Goal: Task Accomplishment & Management: Complete application form

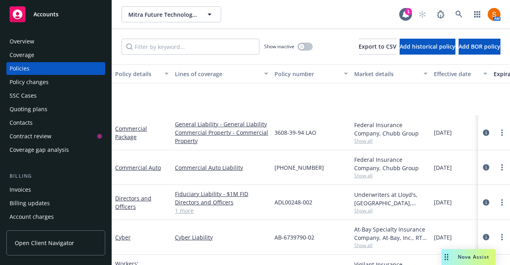
scroll to position [64, 0]
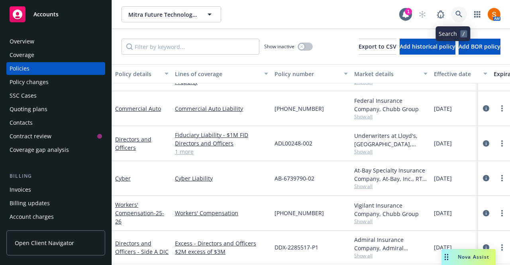
click at [451, 20] on link at bounding box center [459, 14] width 16 height 16
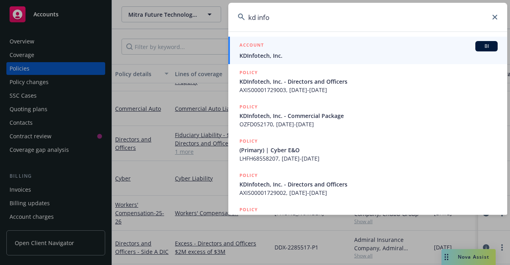
type input "kd info"
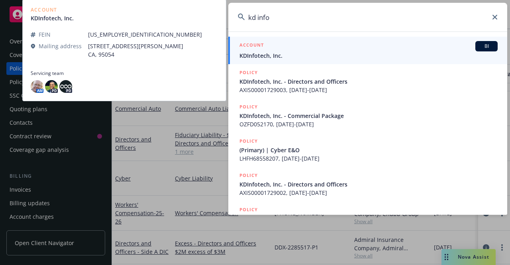
click at [307, 51] on div "ACCOUNT BI" at bounding box center [368, 46] width 258 height 10
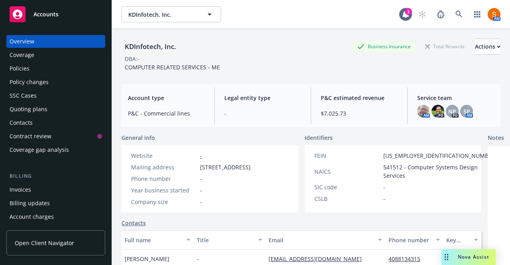
click at [36, 64] on div "Policies" at bounding box center [56, 68] width 92 height 13
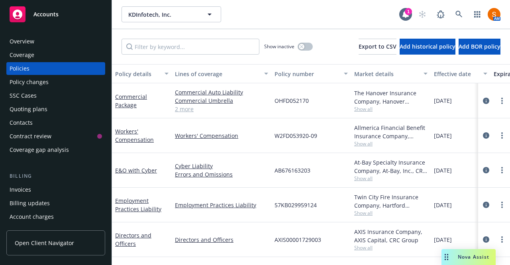
click at [295, 102] on span "OHFD052170" at bounding box center [291, 100] width 34 height 8
copy span "OHFD052170"
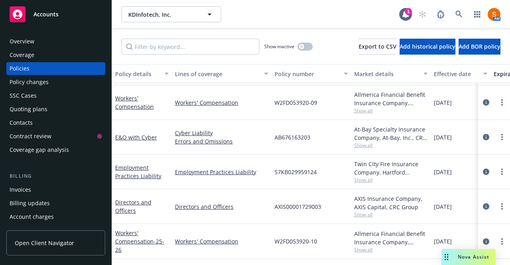
click at [501, 110] on div at bounding box center [494, 102] width 32 height 35
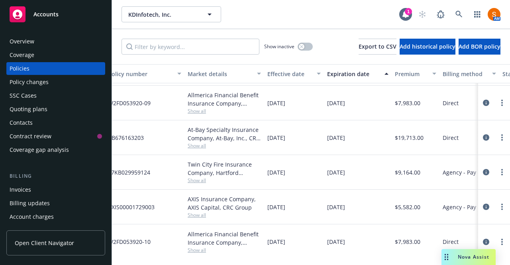
scroll to position [38, 167]
click at [483, 238] on icon "circleInformation" at bounding box center [486, 241] width 6 height 6
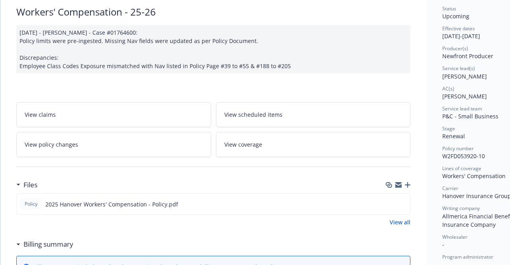
scroll to position [61, 0]
click at [388, 201] on icon "download file" at bounding box center [389, 203] width 6 height 6
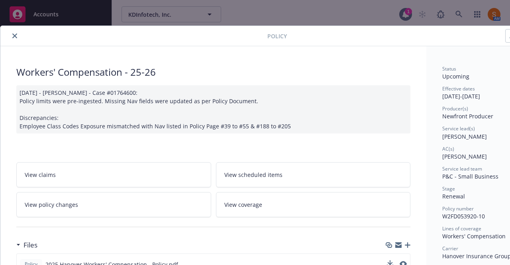
click at [11, 35] on button "close" at bounding box center [15, 36] width 10 height 10
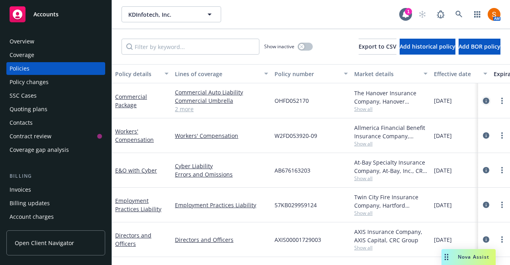
click at [483, 98] on icon "circleInformation" at bounding box center [486, 101] width 6 height 6
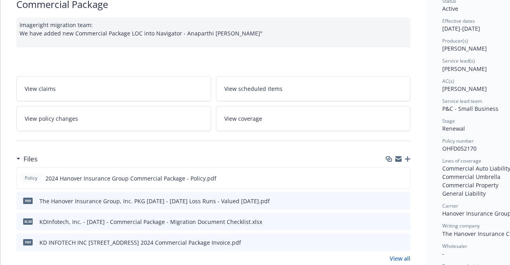
scroll to position [71, 0]
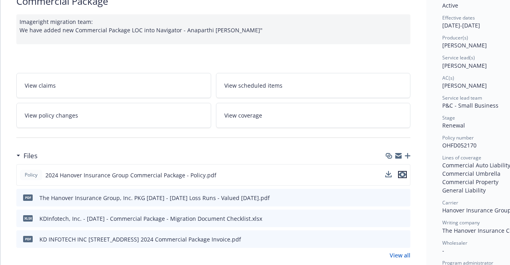
click at [400, 175] on icon "preview file" at bounding box center [402, 175] width 7 height 6
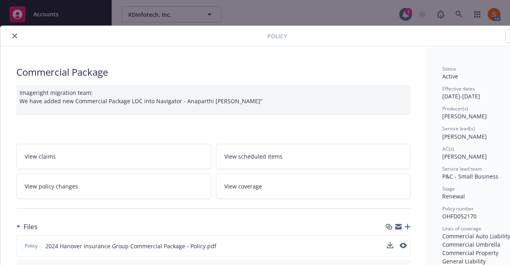
click at [16, 37] on icon "close" at bounding box center [14, 35] width 5 height 5
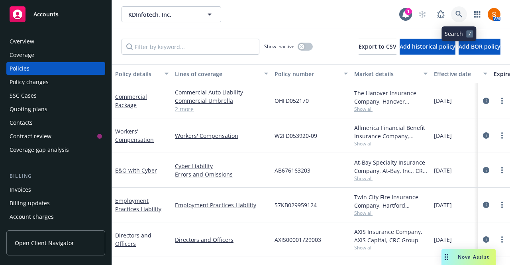
click at [458, 21] on link at bounding box center [459, 14] width 16 height 16
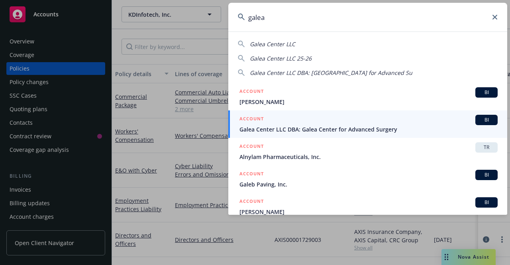
type input "galea"
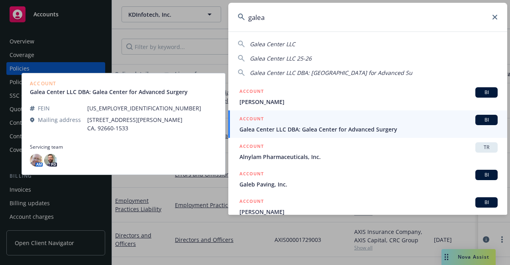
click at [287, 133] on span "Galea Center LLC DBA: Galea Center for Advanced Surgery" at bounding box center [368, 129] width 258 height 8
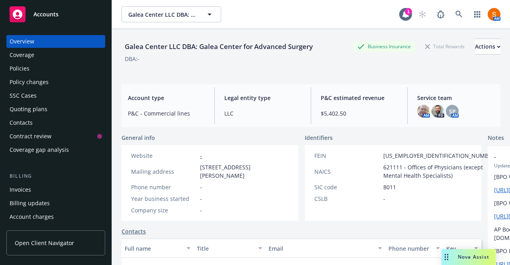
click at [41, 192] on div "Invoices" at bounding box center [56, 189] width 92 height 13
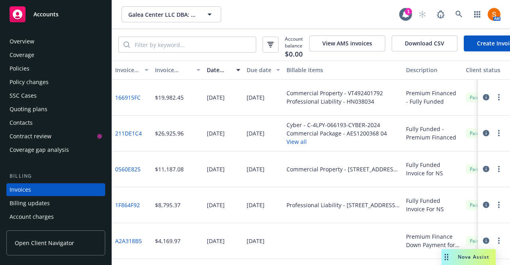
click at [46, 63] on div "Policies" at bounding box center [56, 68] width 92 height 13
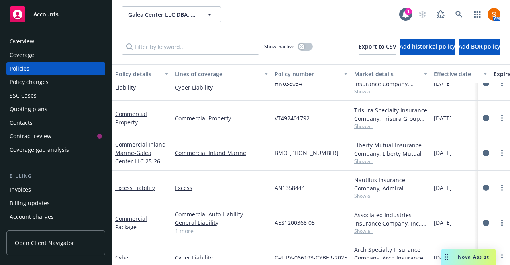
scroll to position [38, 0]
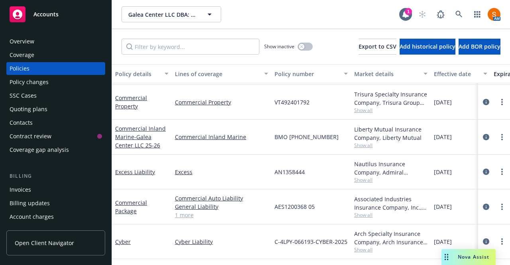
click at [65, 185] on div "Invoices" at bounding box center [56, 189] width 92 height 13
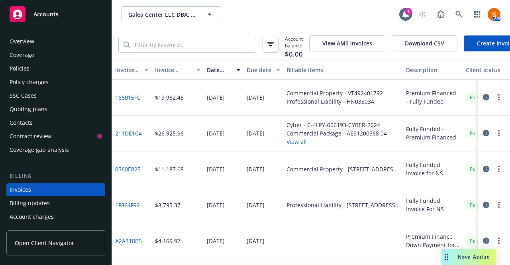
scroll to position [44, 0]
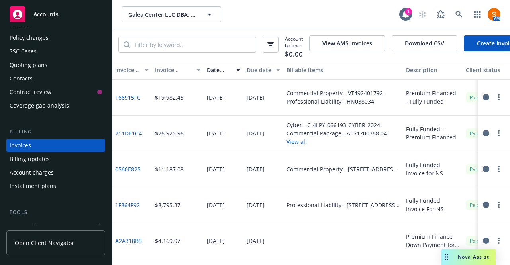
click at [482, 39] on link "Create Invoice" at bounding box center [496, 43] width 65 height 16
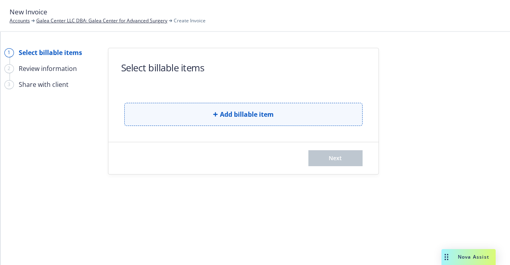
click at [218, 121] on button "Add billable item" at bounding box center [243, 114] width 238 height 23
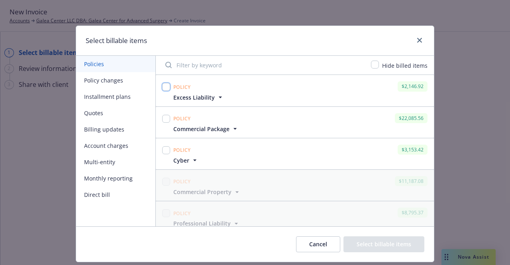
click at [162, 85] on input "checkbox" at bounding box center [166, 87] width 8 height 8
checkbox input "true"
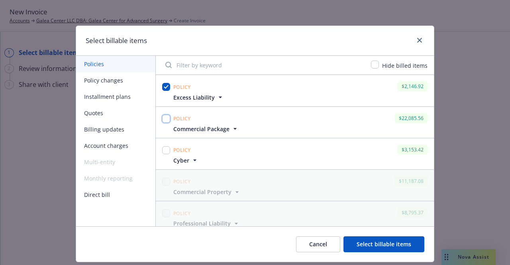
click at [162, 116] on input "checkbox" at bounding box center [166, 119] width 8 height 8
checkbox input "true"
click at [372, 245] on button "Select billable items" at bounding box center [383, 244] width 81 height 16
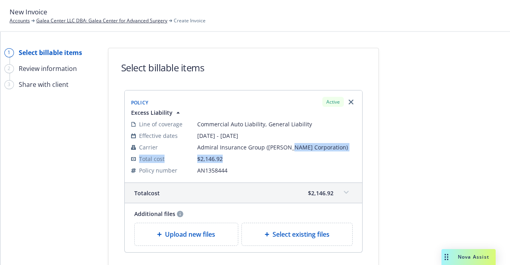
drag, startPoint x: 285, startPoint y: 151, endPoint x: 233, endPoint y: 159, distance: 53.2
click at [233, 159] on tbody "Line of coverage Commercial Auto Liability, General Liability Effective dates 0…" at bounding box center [243, 147] width 225 height 58
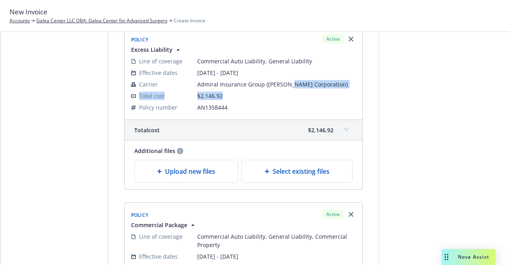
scroll to position [67, 0]
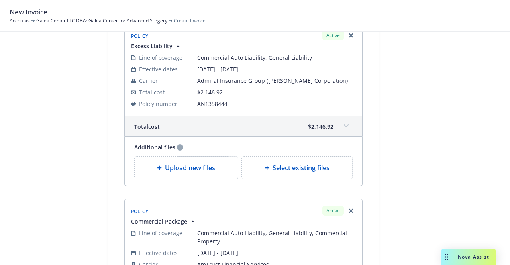
click at [195, 179] on div "Additional files Upload new files Select existing files" at bounding box center [243, 161] width 238 height 49
click at [193, 157] on div "Upload new files" at bounding box center [187, 168] width 104 height 22
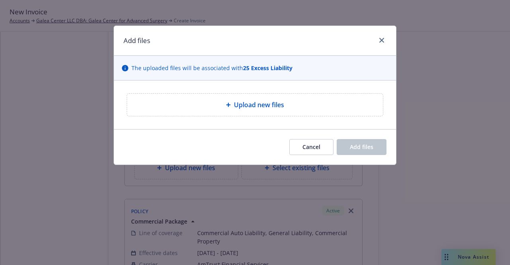
click at [231, 109] on div "Upload new files" at bounding box center [254, 105] width 243 height 10
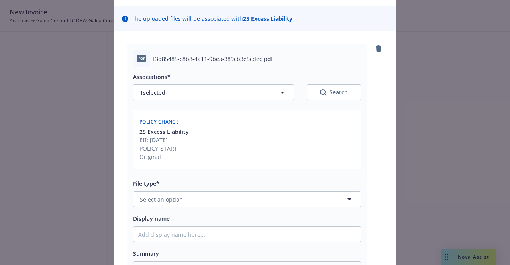
scroll to position [57, 0]
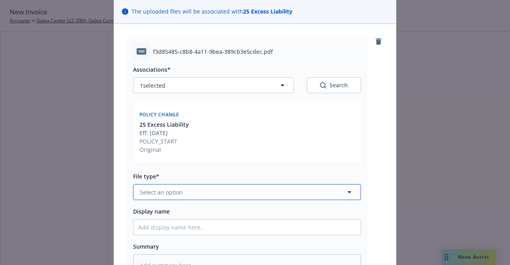
click at [205, 194] on button "Select an option" at bounding box center [247, 192] width 228 height 16
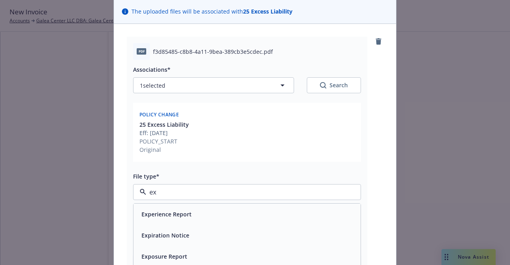
type input "e"
type input "invoice"
click at [183, 237] on span "Invoice - Third Party" at bounding box center [168, 235] width 55 height 8
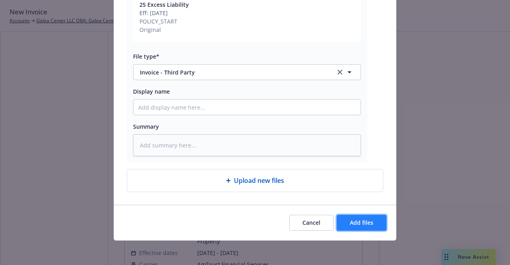
click at [355, 225] on button "Add files" at bounding box center [362, 223] width 50 height 16
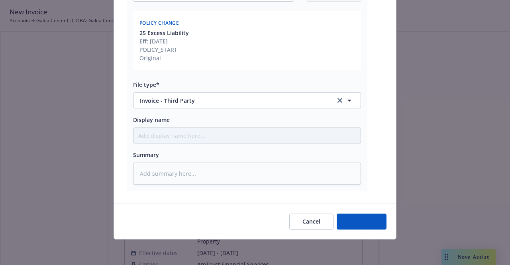
scroll to position [147, 0]
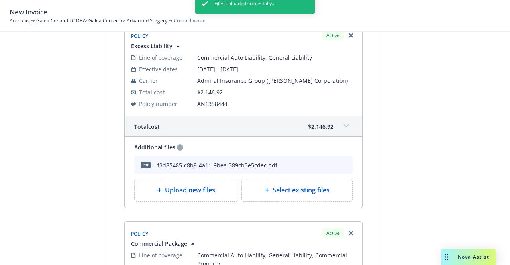
click at [44, 133] on div "1 Select billable items 2 Review information 3 Share with client" at bounding box center [48, 228] width 88 height 495
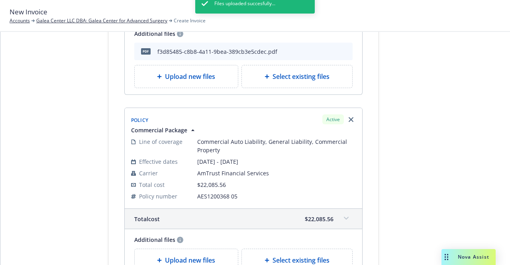
click at [185, 250] on div "Upload new files" at bounding box center [187, 260] width 104 height 22
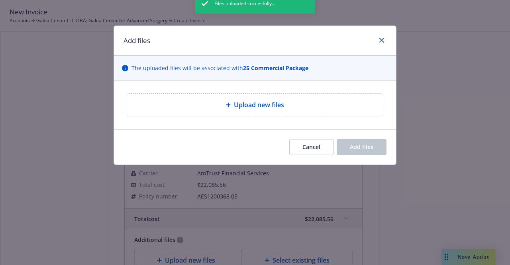
click at [245, 105] on div "Files uploaded succesfully..." at bounding box center [255, 126] width 120 height 265
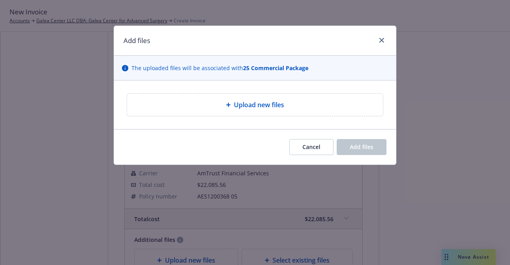
click at [277, 98] on div "Upload new files" at bounding box center [255, 105] width 256 height 22
type textarea "x"
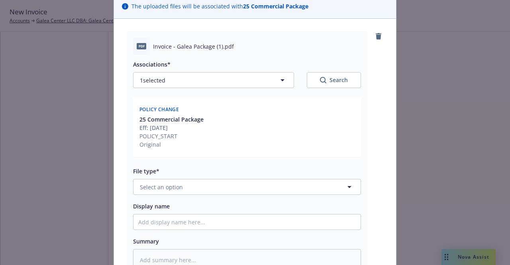
scroll to position [62, 0]
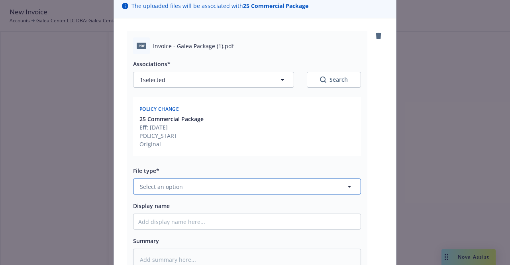
click at [212, 185] on button "Select an option" at bounding box center [247, 186] width 228 height 16
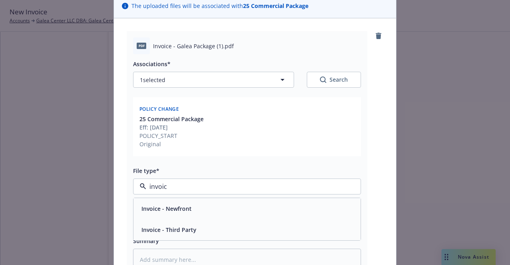
type input "invoice"
click at [189, 228] on span "Invoice - Third Party" at bounding box center [168, 229] width 55 height 8
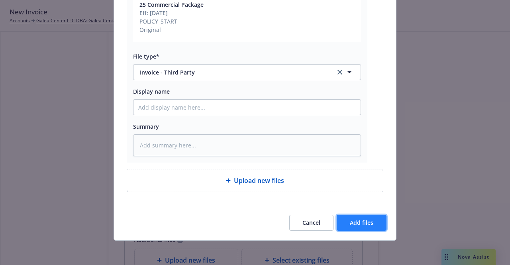
click at [345, 223] on button "Add files" at bounding box center [362, 223] width 50 height 16
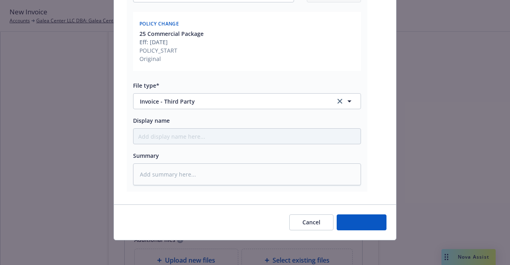
type textarea "x"
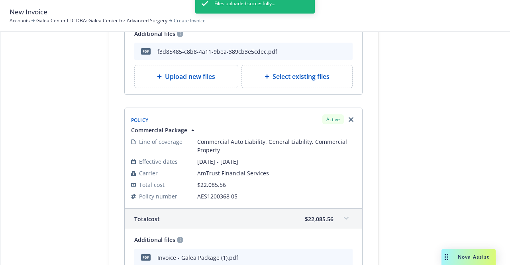
scroll to position [314, 0]
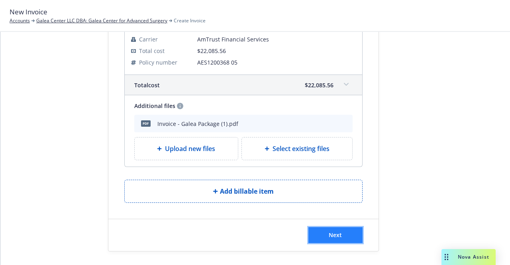
click at [329, 233] on span "Next" at bounding box center [335, 235] width 13 height 8
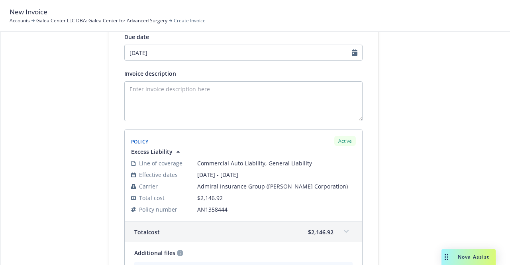
scroll to position [69, 0]
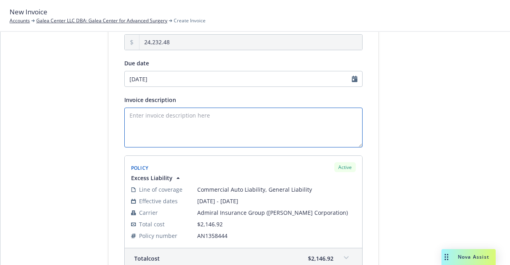
click at [183, 127] on textarea "Invoice description" at bounding box center [243, 128] width 238 height 40
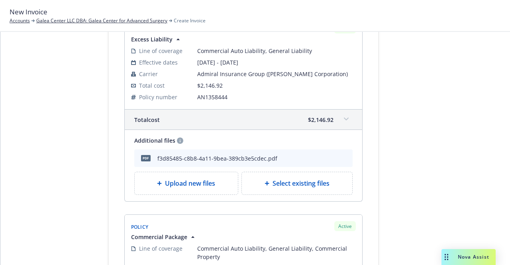
scroll to position [412, 0]
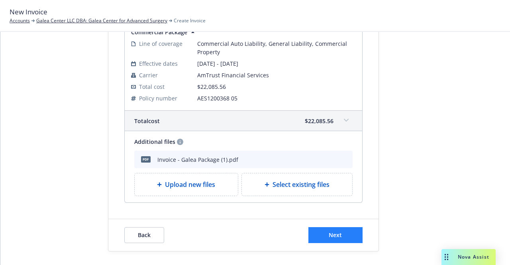
type textarea "Premium Financed - Fully Funded"
click at [344, 234] on button "Next" at bounding box center [335, 235] width 54 height 16
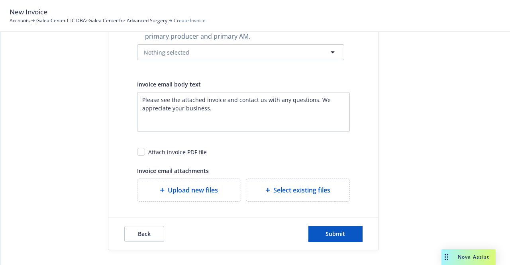
scroll to position [0, 0]
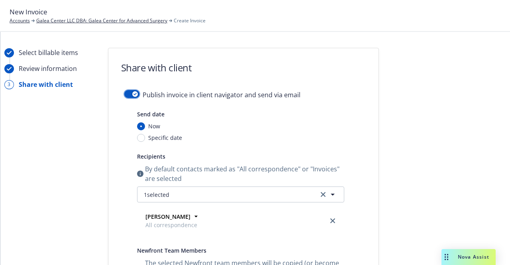
click at [127, 92] on button "button" at bounding box center [131, 94] width 15 height 8
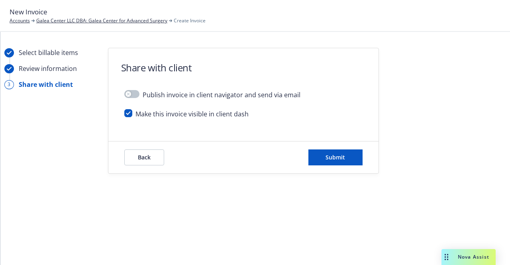
drag, startPoint x: 127, startPoint y: 121, endPoint x: 127, endPoint y: 115, distance: 6.0
click at [127, 115] on div "Make this invoice visible in client dash" at bounding box center [243, 117] width 238 height 16
click at [127, 115] on input "checkbox" at bounding box center [128, 113] width 8 height 8
checkbox input "false"
click at [334, 157] on span "Submit" at bounding box center [335, 157] width 20 height 8
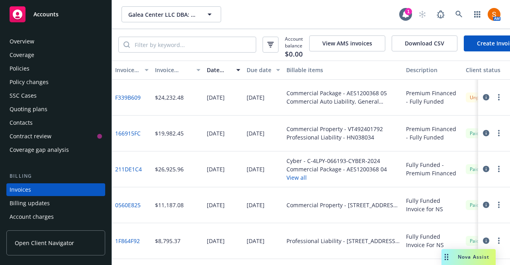
scroll to position [44, 0]
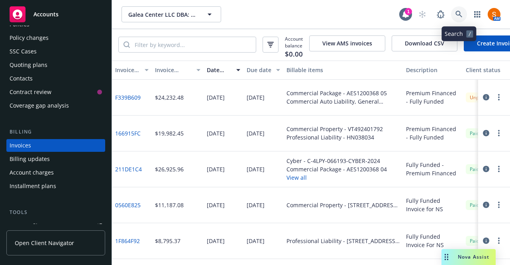
click at [454, 15] on link at bounding box center [459, 14] width 16 height 16
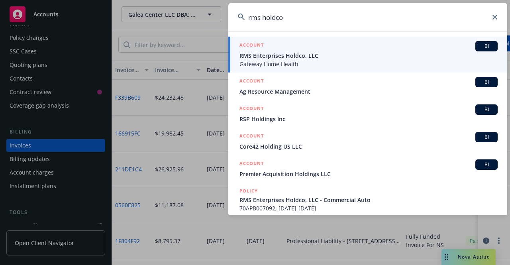
type input "rms holdco"
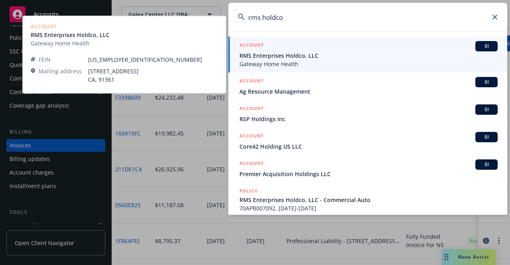
click at [305, 59] on span "RMS Enterprises Holdco, LLC" at bounding box center [368, 55] width 258 height 8
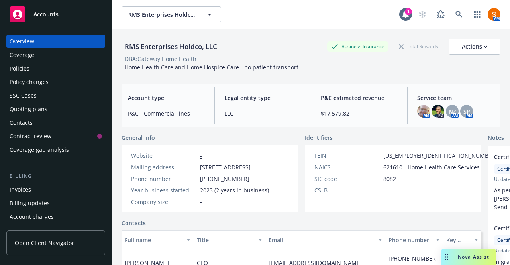
click at [51, 191] on div "Invoices" at bounding box center [56, 189] width 92 height 13
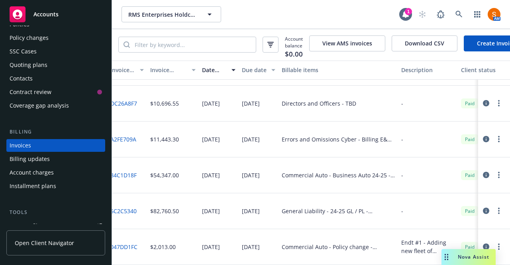
scroll to position [76, 0]
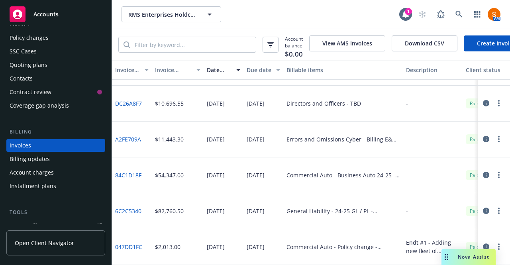
click at [483, 208] on icon "button" at bounding box center [486, 211] width 6 height 6
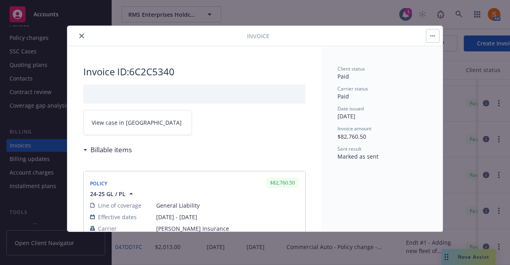
click at [80, 35] on icon "close" at bounding box center [81, 35] width 5 height 5
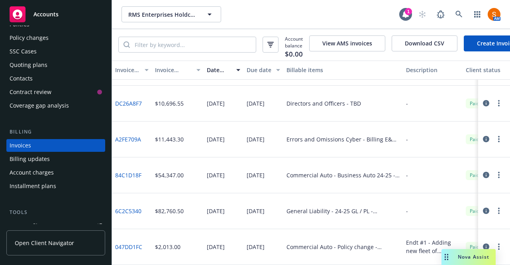
click at [481, 137] on button "button" at bounding box center [486, 139] width 10 height 10
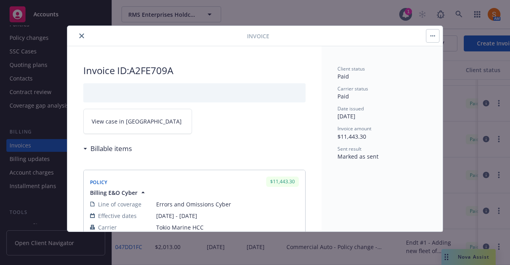
scroll to position [1, 0]
click at [80, 38] on icon "close" at bounding box center [81, 35] width 5 height 5
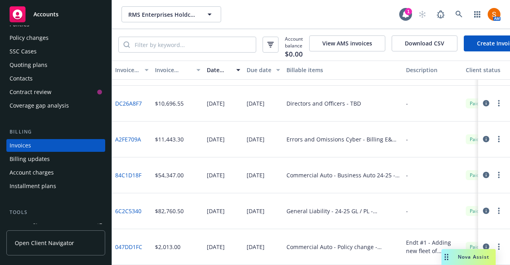
click at [480, 45] on link "Create Invoice" at bounding box center [496, 43] width 65 height 16
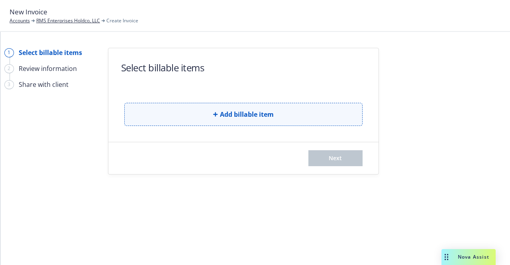
click at [214, 109] on button "Add billable item" at bounding box center [243, 114] width 238 height 23
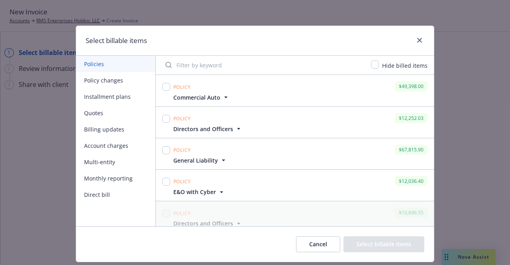
scroll to position [6, 0]
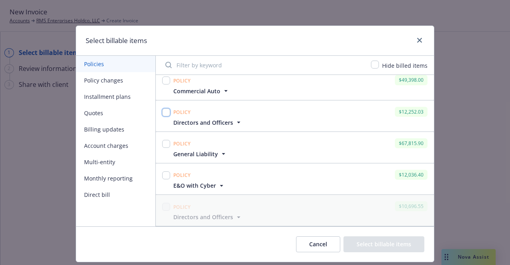
click at [164, 113] on input "checkbox" at bounding box center [166, 112] width 8 height 8
checkbox input "true"
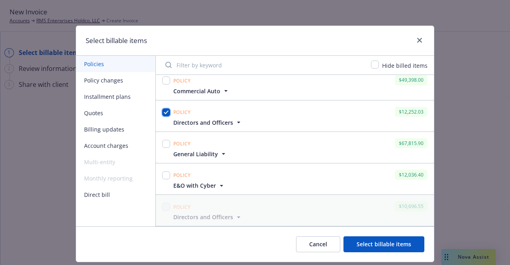
scroll to position [0, 0]
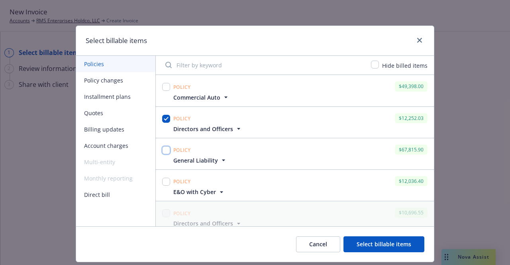
click at [165, 148] on input "checkbox" at bounding box center [166, 150] width 8 height 8
checkbox input "true"
click at [163, 180] on input "checkbox" at bounding box center [166, 182] width 8 height 8
checkbox input "true"
click at [162, 87] on input "checkbox" at bounding box center [166, 87] width 8 height 8
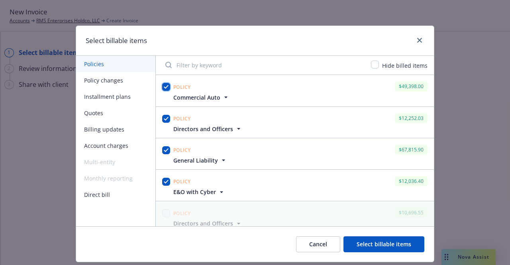
checkbox input "true"
click at [357, 241] on button "Select billable items" at bounding box center [383, 244] width 81 height 16
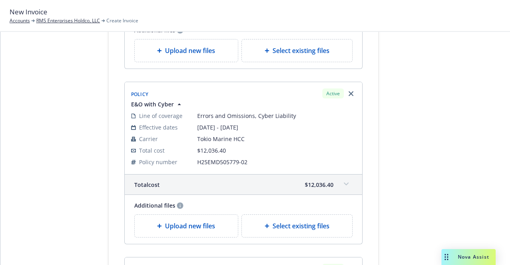
scroll to position [618, 0]
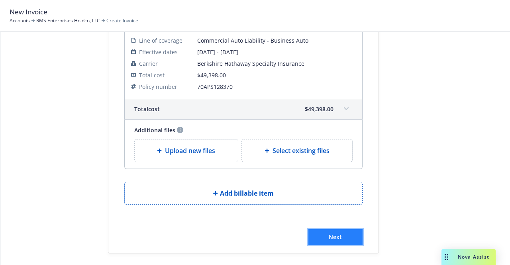
click at [323, 229] on button "Next" at bounding box center [335, 237] width 54 height 16
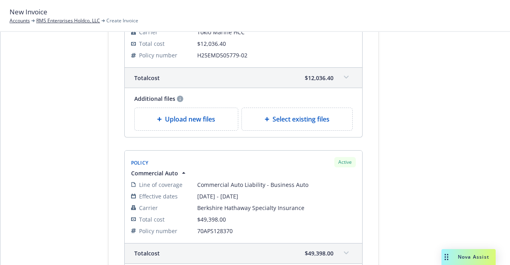
scroll to position [716, 0]
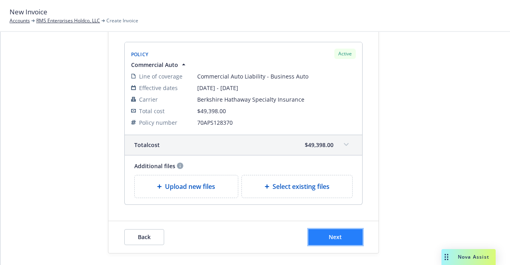
click at [329, 233] on span "Next" at bounding box center [335, 237] width 13 height 8
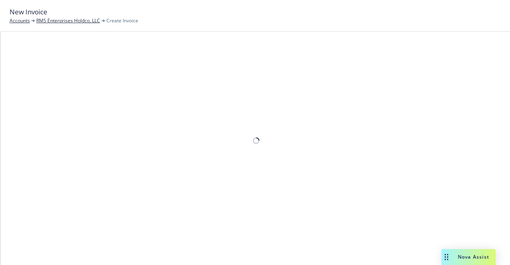
scroll to position [288, 0]
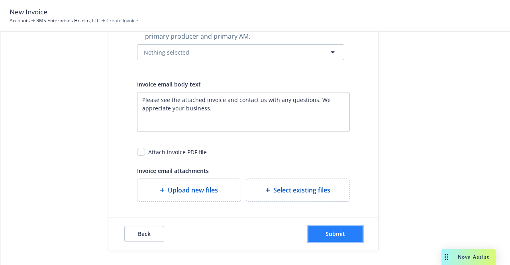
click at [324, 238] on button "Submit" at bounding box center [335, 234] width 54 height 16
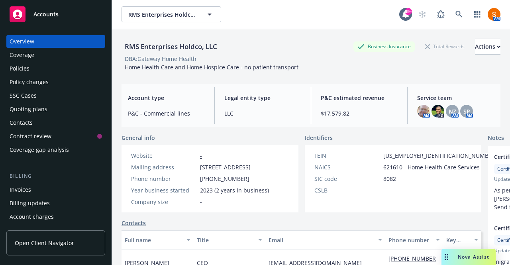
click at [53, 66] on div "Policies" at bounding box center [56, 68] width 92 height 13
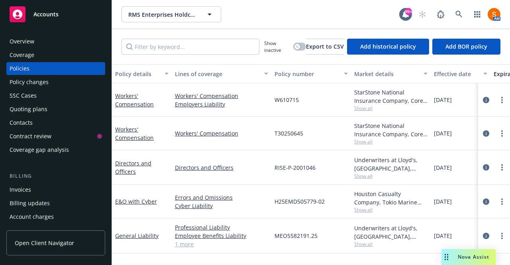
scroll to position [34, 0]
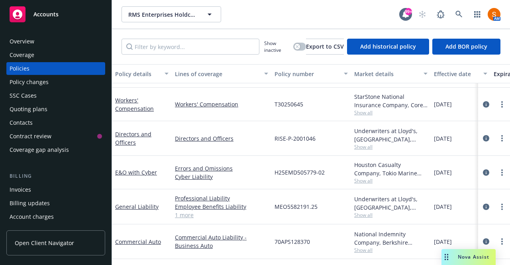
click at [299, 237] on span "70APS128370" at bounding box center [291, 241] width 35 height 8
copy span "70APS128370"
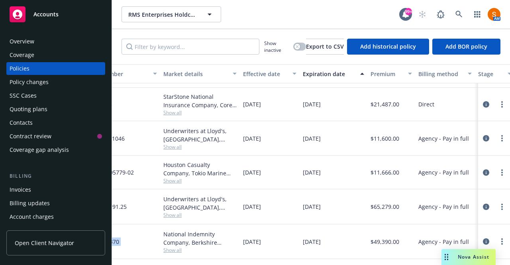
scroll to position [34, 266]
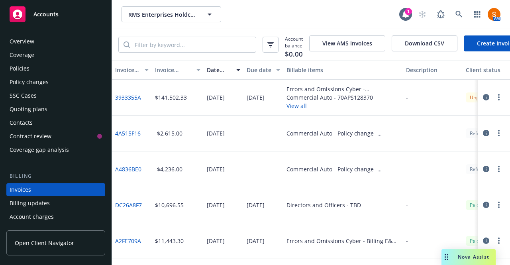
scroll to position [44, 0]
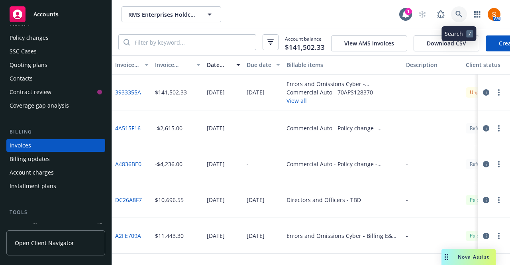
click at [455, 19] on link at bounding box center [459, 14] width 16 height 16
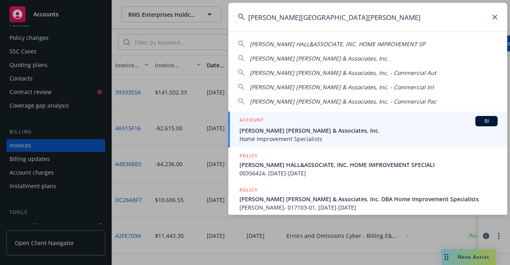
type input "[PERSON_NAME][GEOGRAPHIC_DATA][PERSON_NAME]"
click at [289, 129] on span "[PERSON_NAME] [PERSON_NAME] & Associates, Inc." at bounding box center [368, 130] width 258 height 8
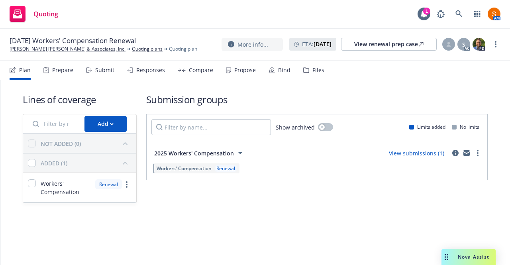
click at [201, 67] on div "Compare" at bounding box center [201, 70] width 24 height 6
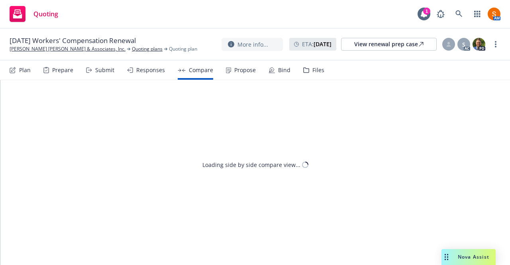
click at [229, 69] on div "Propose" at bounding box center [241, 70] width 30 height 19
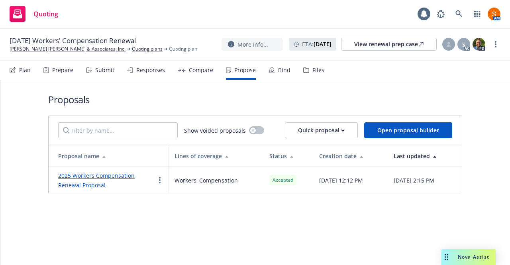
click at [269, 67] on icon at bounding box center [272, 70] width 6 height 6
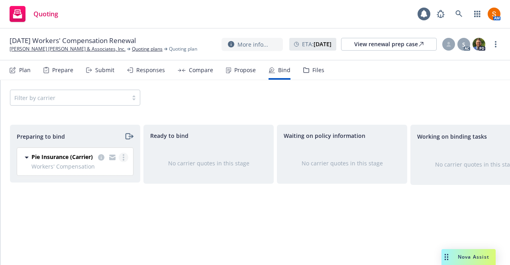
click at [124, 158] on icon "more" at bounding box center [124, 157] width 2 height 6
click at [245, 71] on div "Propose" at bounding box center [245, 70] width 22 height 6
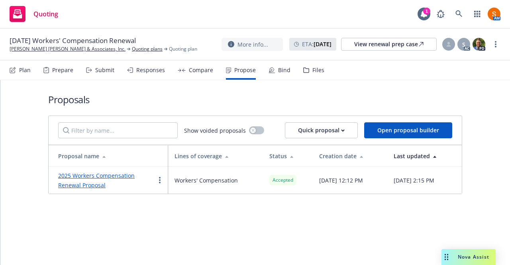
click at [275, 78] on div "Bind" at bounding box center [280, 70] width 22 height 19
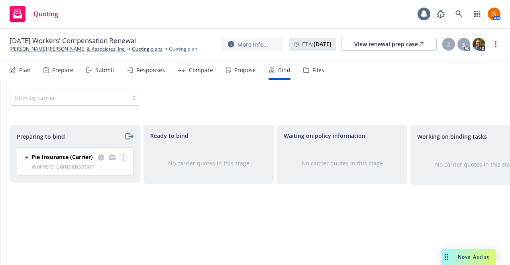
click at [125, 157] on link "more" at bounding box center [124, 158] width 10 height 10
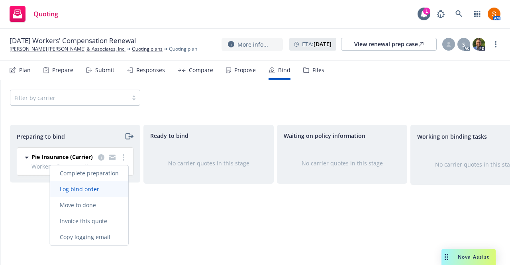
click at [103, 192] on span "Log bind order" at bounding box center [79, 189] width 59 height 8
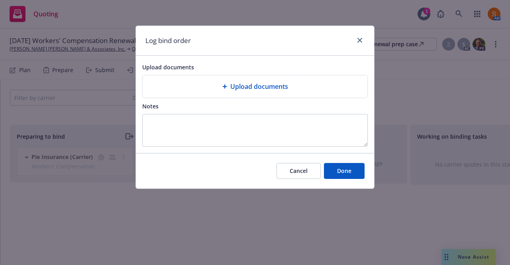
click at [254, 86] on span "Upload documents" at bounding box center [259, 87] width 58 height 10
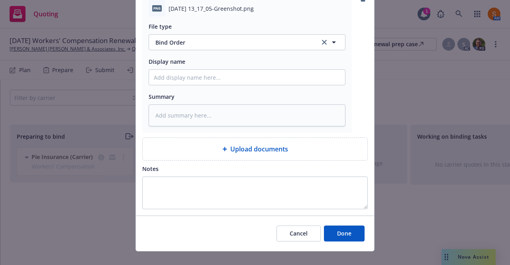
scroll to position [92, 0]
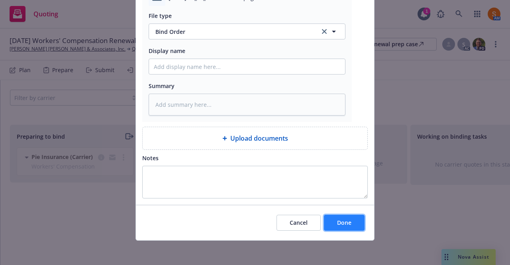
click at [324, 222] on button "Done" at bounding box center [344, 223] width 41 height 16
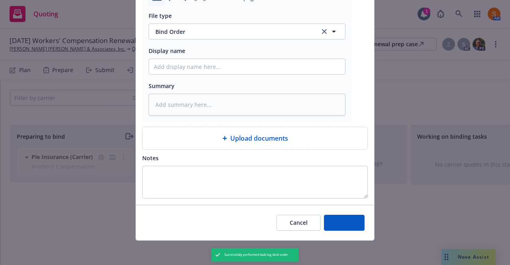
type textarea "x"
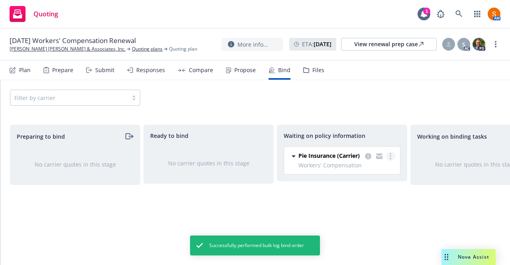
click at [393, 155] on link "more" at bounding box center [391, 156] width 10 height 10
click at [371, 176] on link "Create policies" at bounding box center [359, 172] width 72 height 16
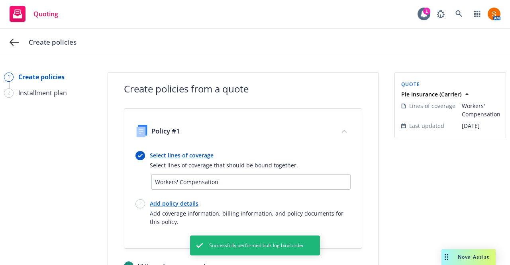
click at [165, 205] on link "Add policy details" at bounding box center [250, 203] width 201 height 8
select select "12"
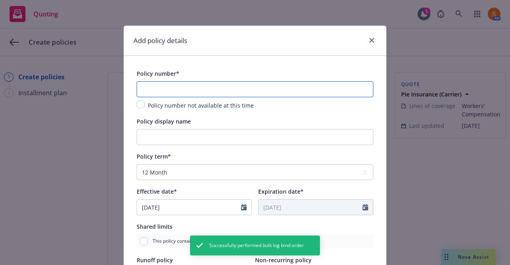
click at [178, 89] on input "text" at bounding box center [255, 89] width 237 height 16
paste input "C:\Users\salvador.[PERSON_NAME]\Downloads\[DATE] 13_17_05-Greenshot.png"
type input "C:\Users\salvador.[PERSON_NAME]\Downloads\[DATE] 13_17_05-Greenshot.png"
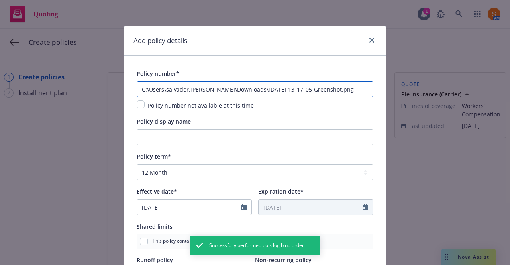
click at [190, 86] on input "C:\Users\salvador.[PERSON_NAME]\Downloads\[DATE] 13_17_05-Greenshot.png" at bounding box center [255, 89] width 237 height 16
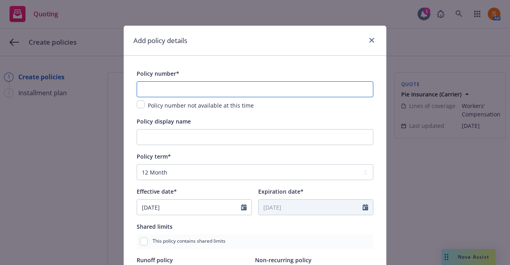
paste input "WC PI 2798241-000"
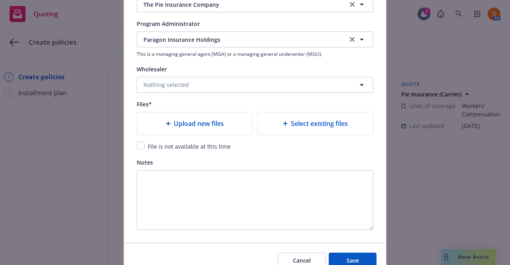
scroll to position [844, 0]
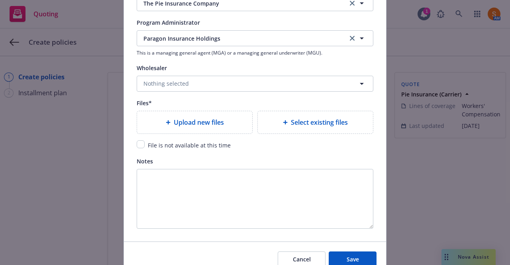
type input "WC PI 2798241-000"
click at [195, 121] on span "Upload new files" at bounding box center [199, 123] width 50 height 10
click at [174, 123] on span "Upload new files" at bounding box center [199, 123] width 50 height 10
click at [165, 125] on div "Upload new files" at bounding box center [194, 123] width 102 height 10
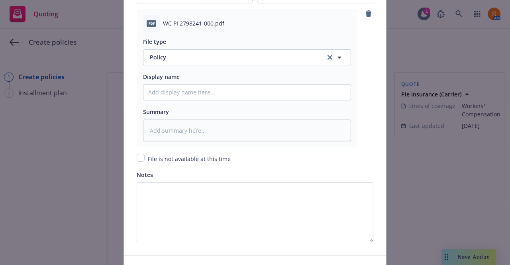
scroll to position [1023, 0]
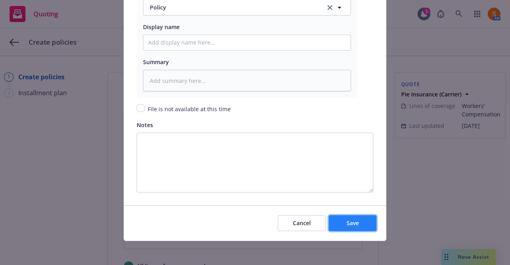
click at [355, 216] on button "Save" at bounding box center [353, 223] width 48 height 16
type textarea "x"
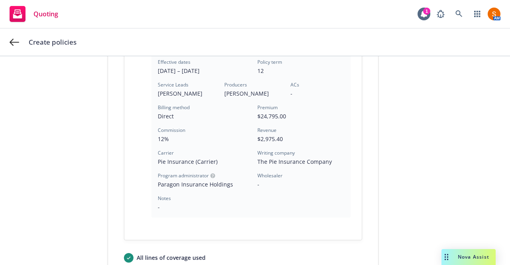
scroll to position [284, 0]
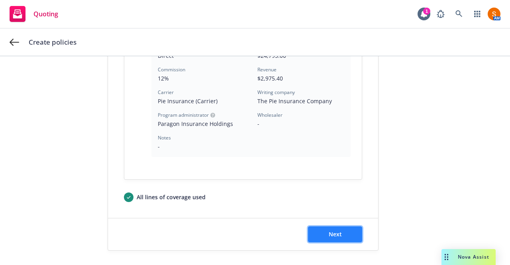
click at [341, 232] on button "Next" at bounding box center [335, 234] width 54 height 16
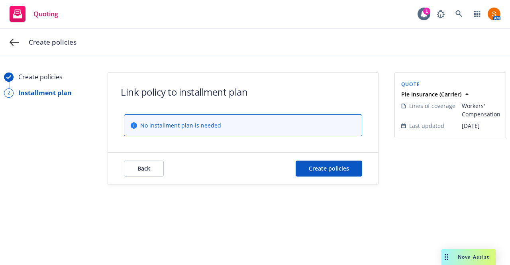
scroll to position [0, 0]
click at [338, 161] on button "Create policies" at bounding box center [329, 169] width 67 height 16
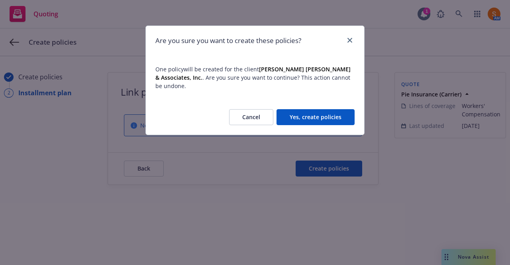
click at [322, 109] on button "Yes, create policies" at bounding box center [315, 117] width 78 height 16
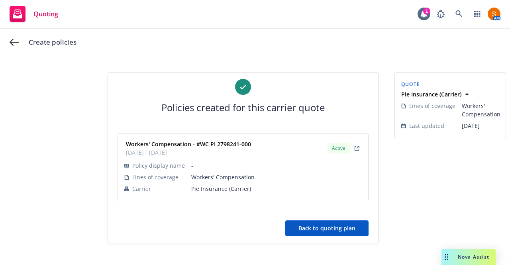
click at [355, 206] on div "Workers' Compensation - #WC PI 2798241-000 [DATE] - [DATE] Active Policy displa…" at bounding box center [243, 167] width 270 height 87
click at [349, 237] on div "Policies created for this carrier quote Workers' Compensation - #WC PI 2798241-…" at bounding box center [243, 158] width 270 height 170
click at [351, 233] on button "Back to quoting plan" at bounding box center [326, 228] width 83 height 16
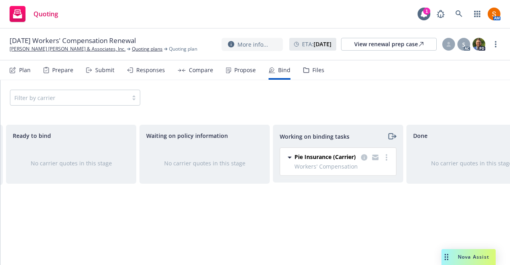
scroll to position [0, 142]
